Goal: Navigation & Orientation: Find specific page/section

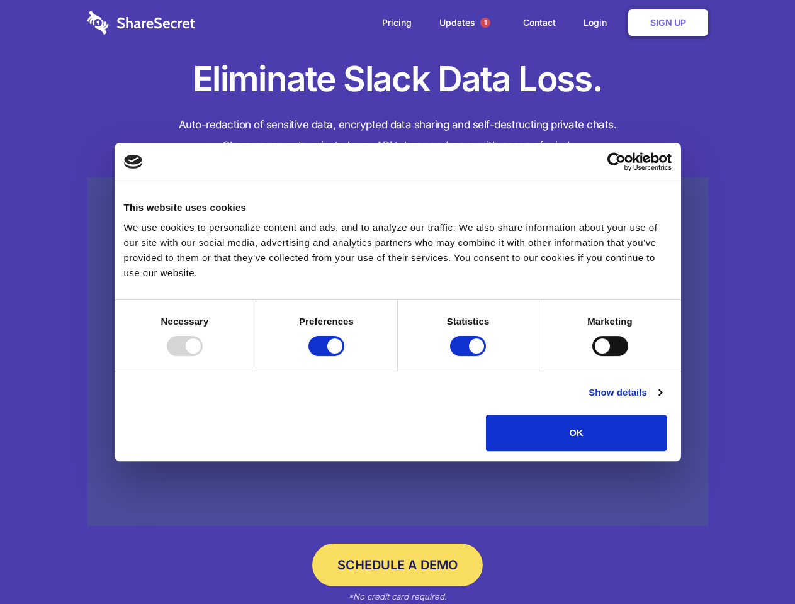
click at [203, 356] on div at bounding box center [185, 346] width 36 height 20
click at [344, 356] on input "Preferences" at bounding box center [327, 346] width 36 height 20
checkbox input "false"
click at [470, 356] on input "Statistics" at bounding box center [468, 346] width 36 height 20
checkbox input "false"
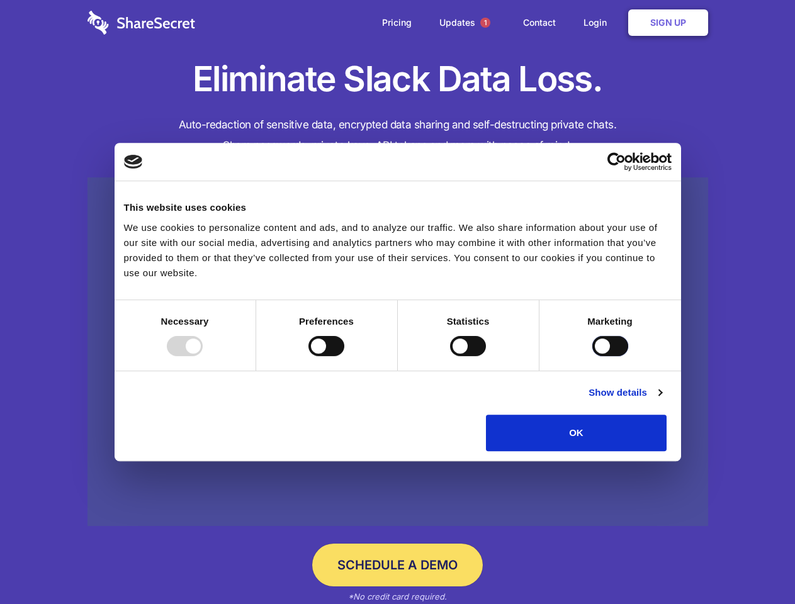
click at [592, 356] on input "Marketing" at bounding box center [610, 346] width 36 height 20
checkbox input "true"
click at [662, 400] on link "Show details" at bounding box center [625, 392] width 73 height 15
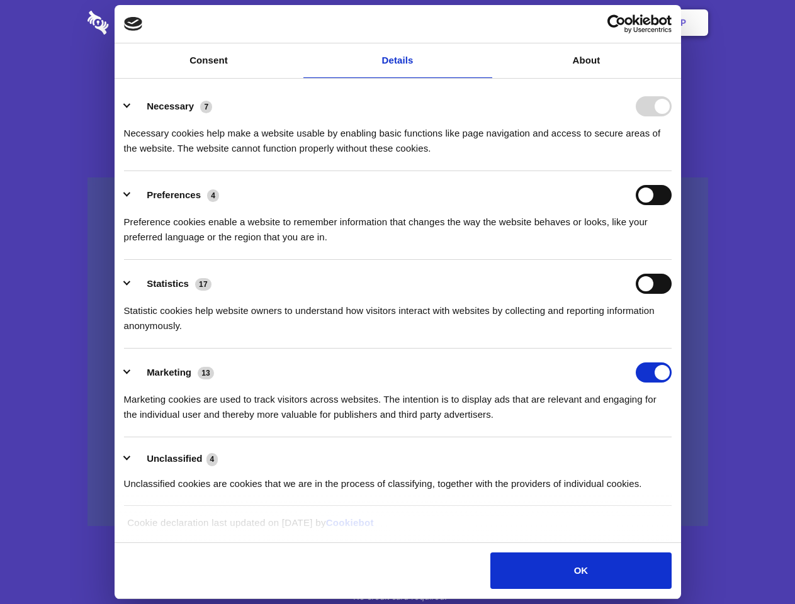
click at [672, 171] on li "Necessary 7 Necessary cookies help make a website usable by enabling basic func…" at bounding box center [398, 126] width 548 height 89
click at [485, 23] on span "1" at bounding box center [485, 23] width 10 height 10
